Goal: Information Seeking & Learning: Learn about a topic

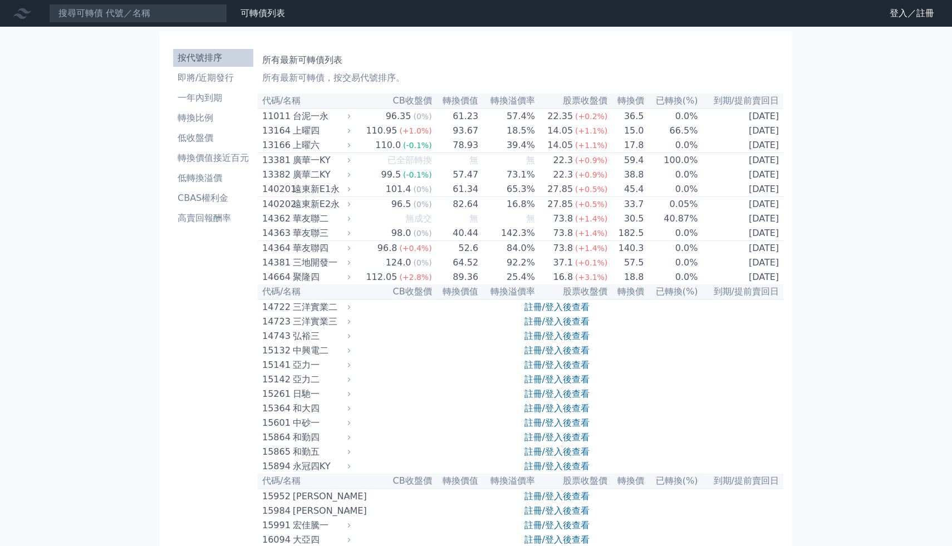
scroll to position [1565, 0]
click at [290, 100] on th "代碼/名稱" at bounding box center [306, 101] width 96 height 15
click at [925, 15] on link "登入／註冊" at bounding box center [912, 13] width 62 height 18
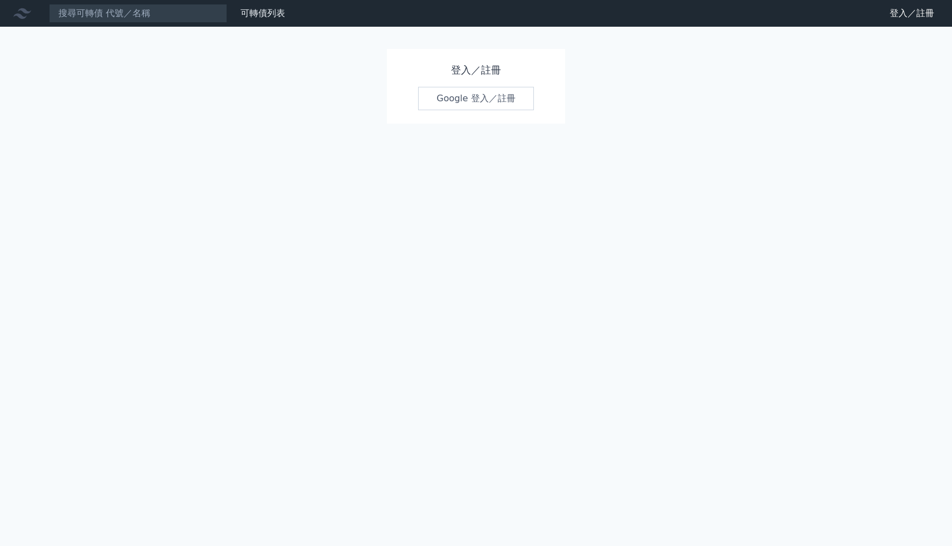
click at [523, 99] on link "Google 登入／註冊" at bounding box center [476, 98] width 116 height 23
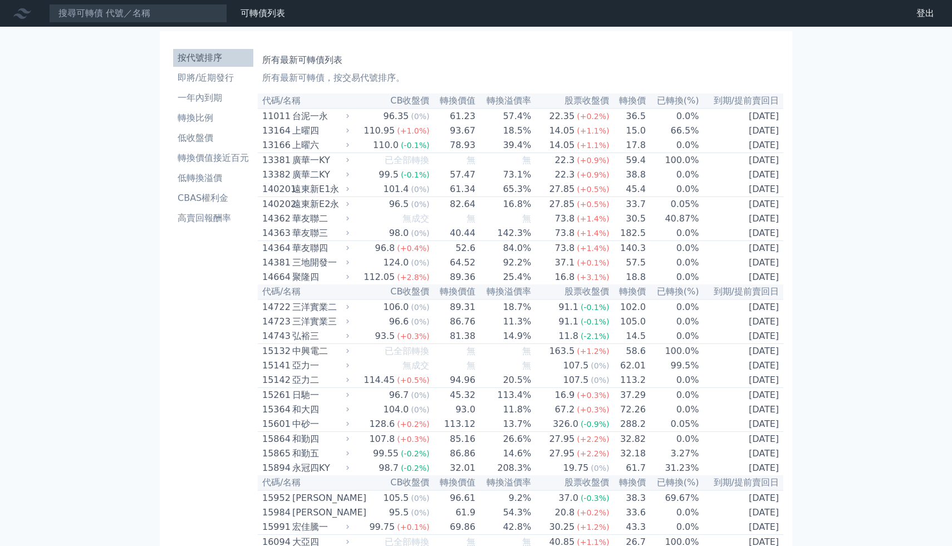
click at [420, 98] on th "CB收盤價" at bounding box center [391, 101] width 78 height 15
click at [225, 70] on link "即將/近期發行" at bounding box center [213, 78] width 80 height 18
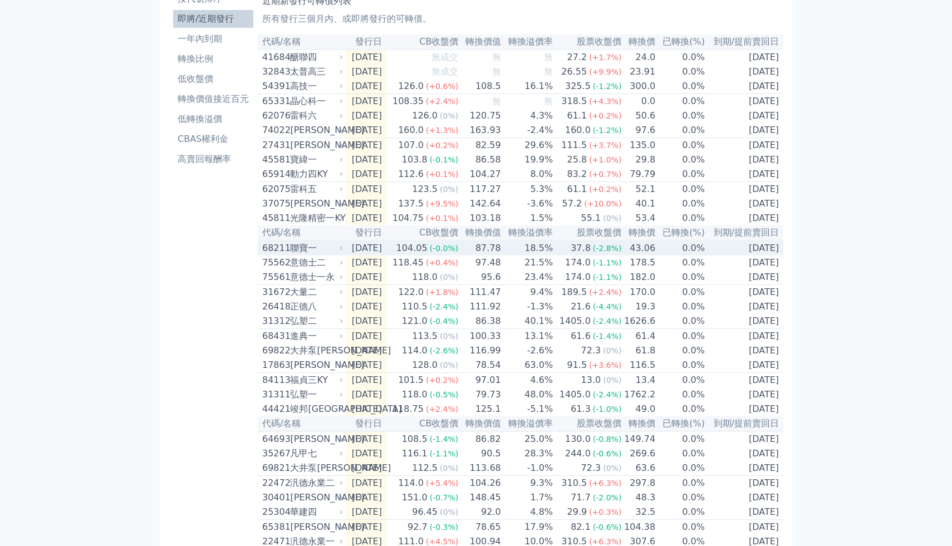
scroll to position [60, 0]
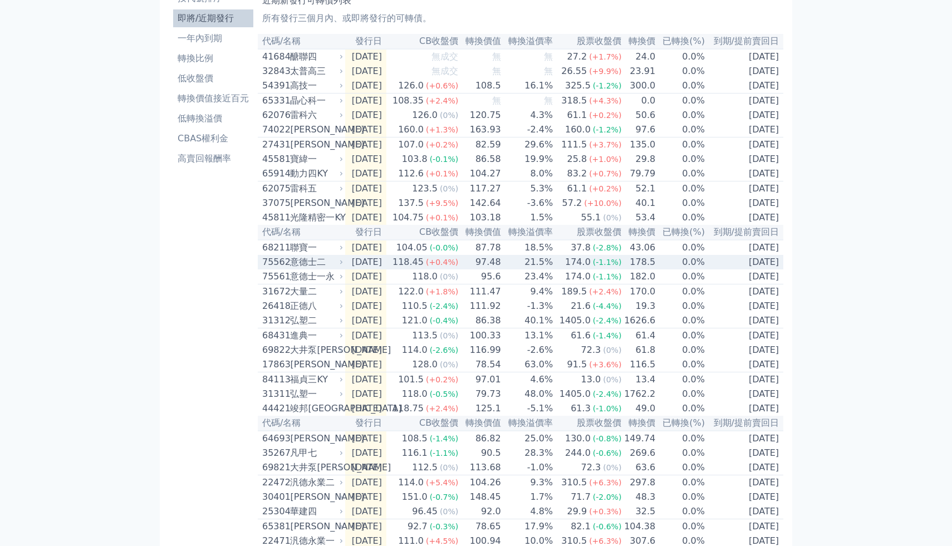
click at [297, 269] on div "意德士二" at bounding box center [315, 262] width 51 height 13
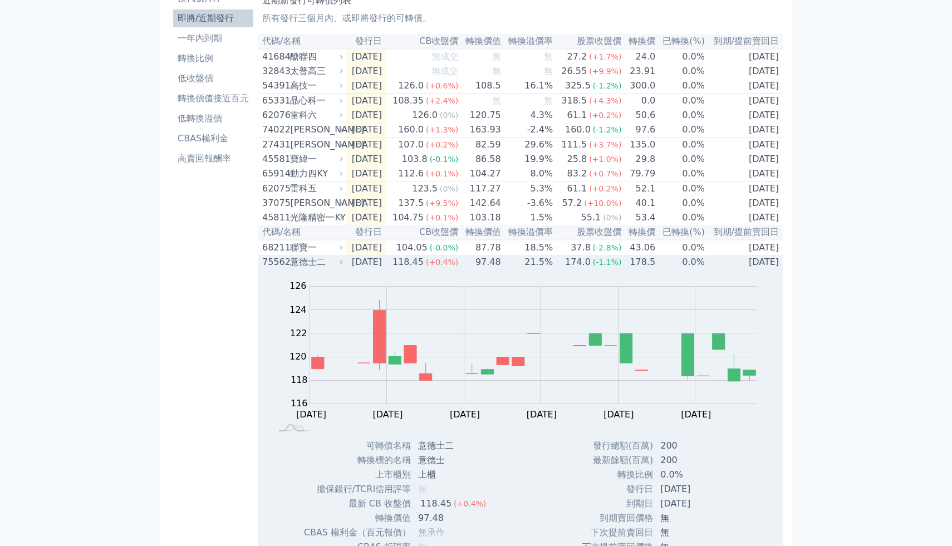
click at [297, 269] on div "意德士二" at bounding box center [315, 262] width 51 height 13
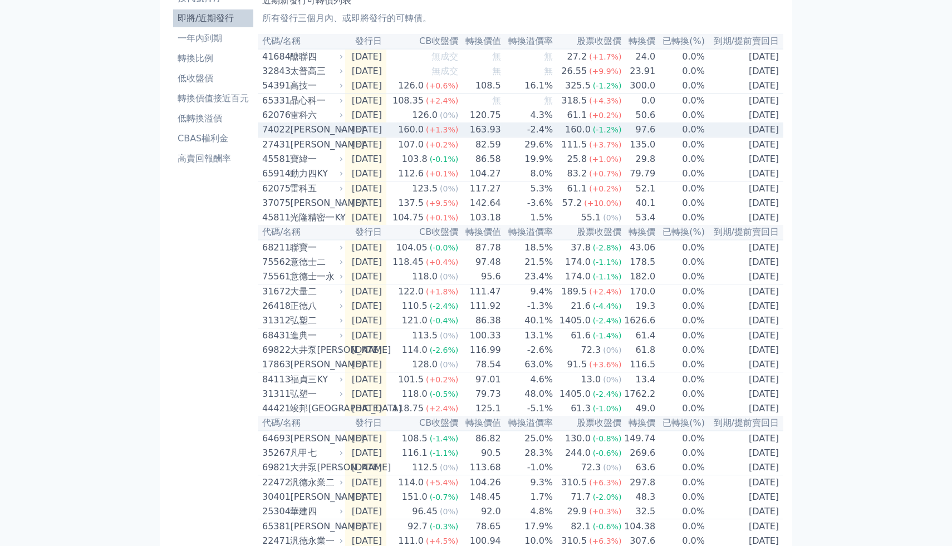
click at [553, 138] on td "-2.4%" at bounding box center [528, 129] width 52 height 15
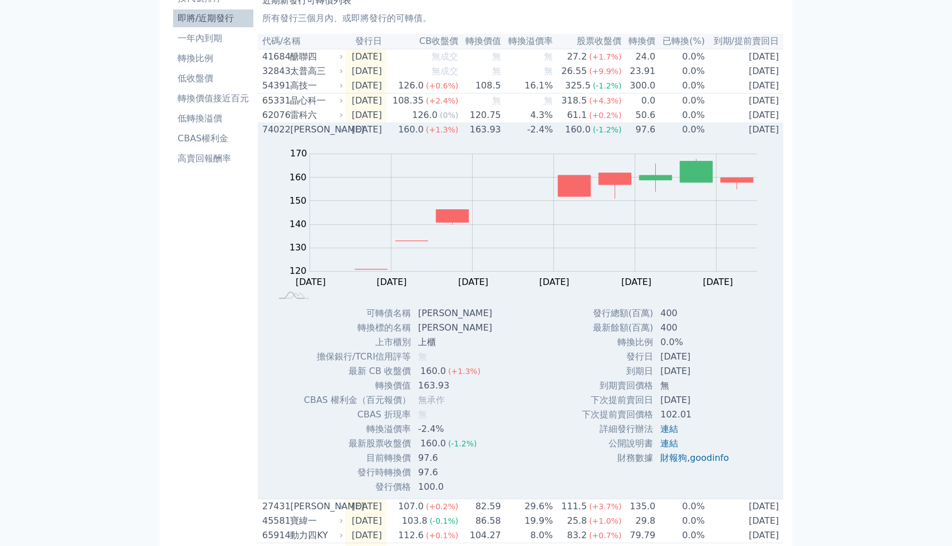
click at [553, 135] on td "-2.4%" at bounding box center [528, 129] width 52 height 14
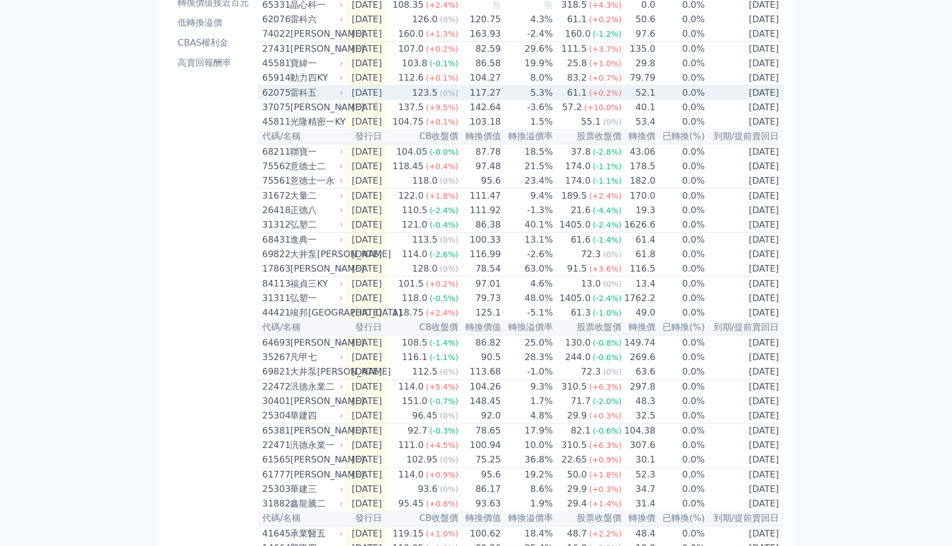
scroll to position [233, 0]
